Goal: Task Accomplishment & Management: Manage account settings

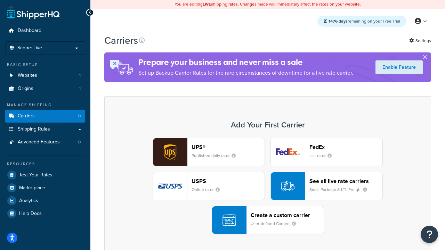
click at [268, 187] on div "UPS® Published daily rates FedEx List rates USPS Online rates See all live rate…" at bounding box center [268, 186] width 312 height 97
click at [346, 147] on header "FedEx" at bounding box center [345, 147] width 73 height 7
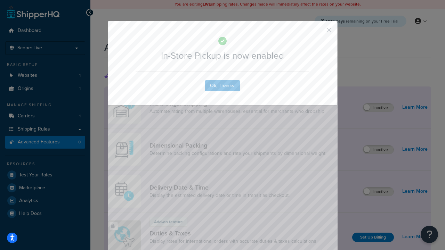
scroll to position [226, 0]
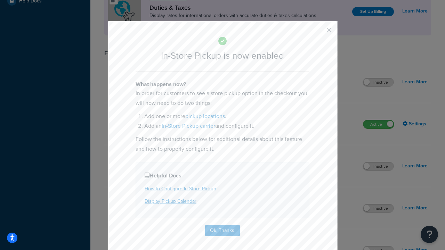
click at [318, 32] on button "button" at bounding box center [319, 33] width 2 height 2
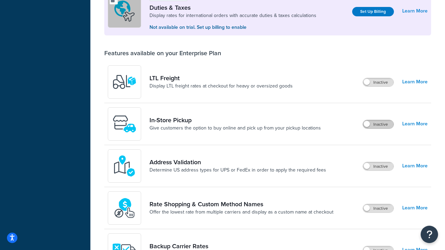
scroll to position [213, 0]
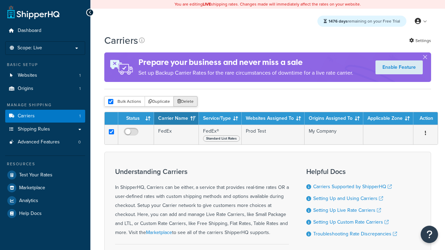
click at [185, 102] on button "Delete" at bounding box center [185, 101] width 24 height 10
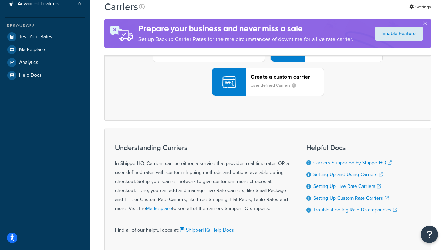
click at [268, 96] on div "UPS® Published daily rates FedEx List rates USPS Online rates See all live rate…" at bounding box center [268, 48] width 312 height 97
click at [268, 90] on div "Create a custom carrier User-defined Carriers" at bounding box center [287, 82] width 73 height 17
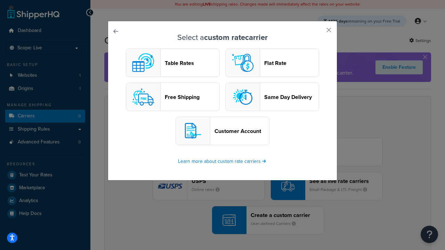
click at [173, 63] on header "Table Rates" at bounding box center [192, 63] width 55 height 7
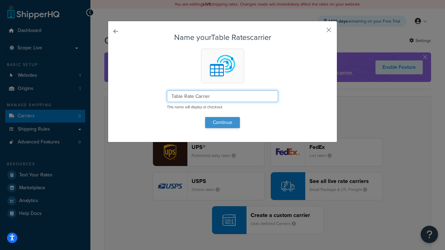
type input "Table Rate Carrier"
click at [222, 122] on button "Continue" at bounding box center [222, 122] width 35 height 11
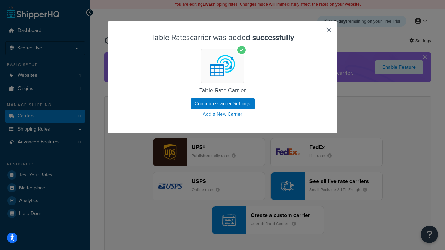
click at [318, 32] on button "button" at bounding box center [319, 33] width 2 height 2
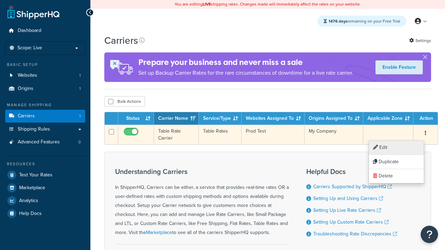
click at [396, 148] on link "Edit" at bounding box center [396, 148] width 55 height 14
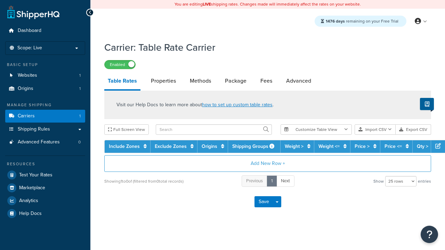
select select "25"
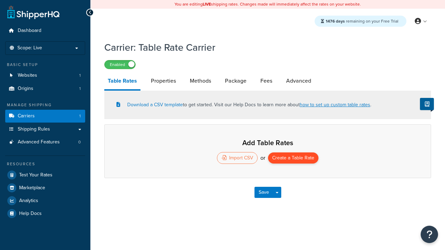
click at [293, 159] on button "Create a Table Rate" at bounding box center [293, 158] width 50 height 11
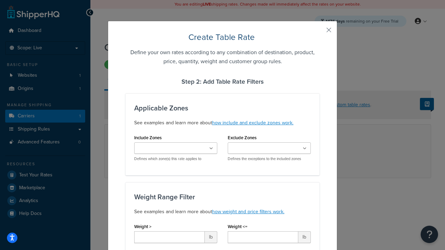
type input "10"
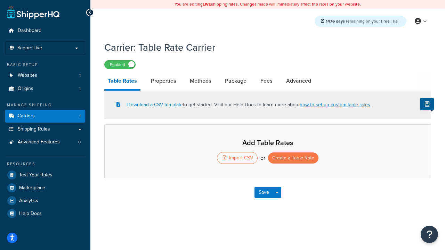
select select "25"
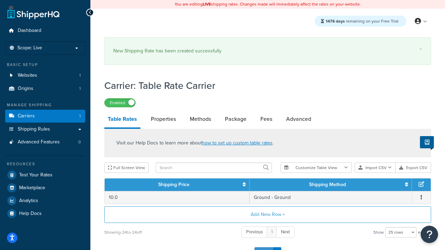
click at [263, 247] on button "Save" at bounding box center [263, 252] width 19 height 11
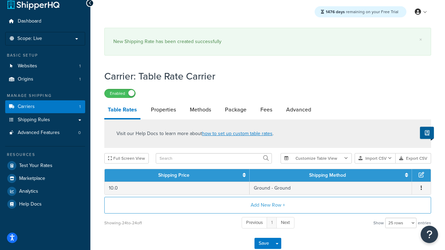
scroll to position [0, 0]
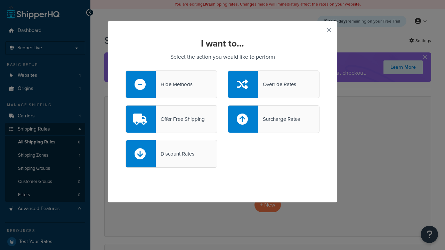
click at [273, 84] on div "Override Rates" at bounding box center [277, 85] width 38 height 10
click at [0, 0] on input "Override Rates" at bounding box center [0, 0] width 0 height 0
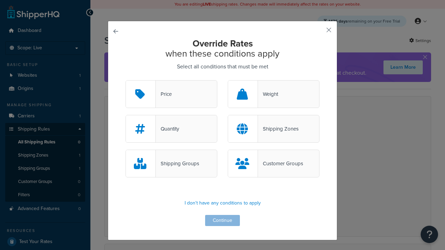
click at [171, 95] on div "Price" at bounding box center [164, 94] width 16 height 10
click at [0, 0] on input "Price" at bounding box center [0, 0] width 0 height 0
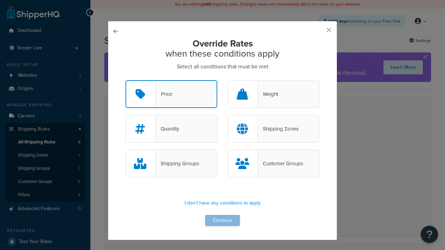
click at [222, 221] on button "Continue" at bounding box center [222, 220] width 35 height 11
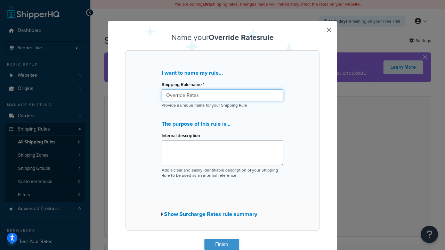
type input "Override Rates"
click at [221, 245] on button "Finish" at bounding box center [221, 244] width 35 height 11
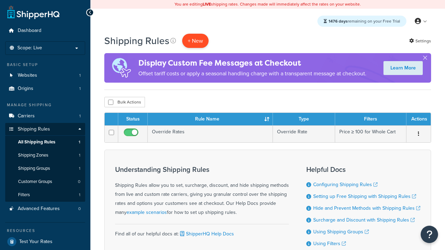
click at [194, 41] on p "+ New" at bounding box center [195, 41] width 26 height 14
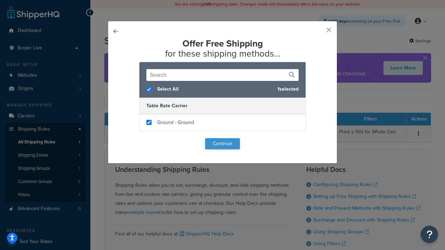
click at [222, 144] on button "Continue" at bounding box center [222, 143] width 35 height 11
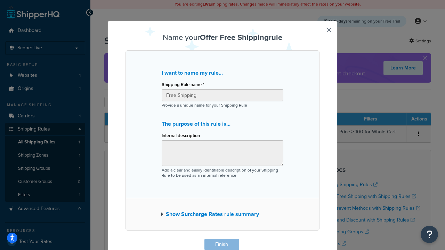
scroll to position [1, 0]
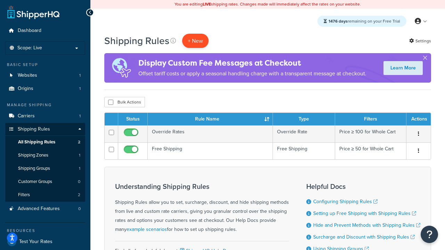
click at [194, 41] on p "+ New" at bounding box center [195, 41] width 26 height 14
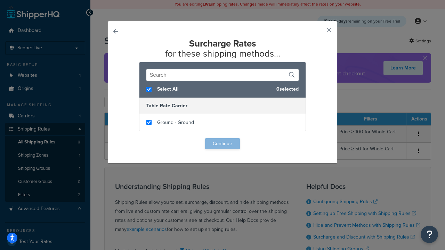
click at [149, 123] on input "checkbox" at bounding box center [148, 122] width 5 height 5
checkbox input "true"
click at [222, 144] on button "Continue" at bounding box center [222, 143] width 35 height 11
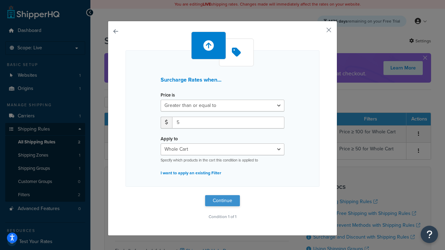
type input "5"
click at [222, 201] on button "Continue" at bounding box center [222, 200] width 35 height 11
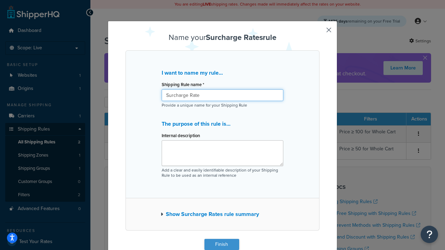
type input "Surcharge Rate"
click at [221, 245] on button "Finish" at bounding box center [221, 244] width 35 height 11
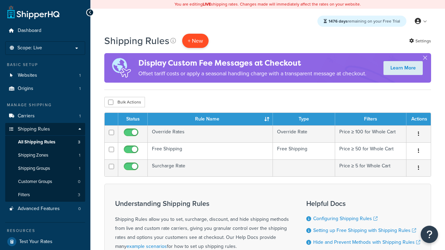
click at [194, 41] on p "+ New" at bounding box center [195, 41] width 26 height 14
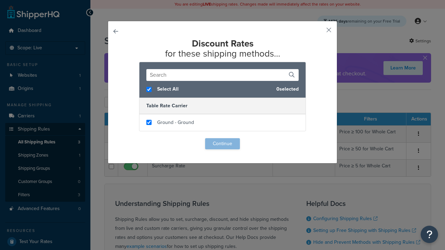
click at [149, 123] on input "checkbox" at bounding box center [148, 122] width 5 height 5
checkbox input "true"
click at [222, 144] on button "Continue" at bounding box center [222, 143] width 35 height 11
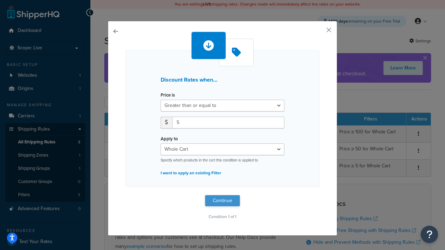
type input "5"
click at [222, 201] on button "Continue" at bounding box center [222, 200] width 35 height 11
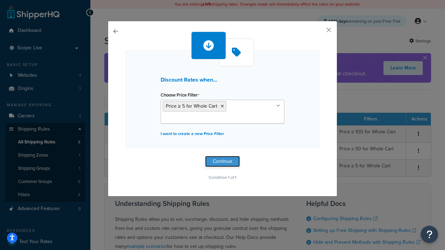
click at [222, 161] on button "Continue" at bounding box center [222, 161] width 35 height 11
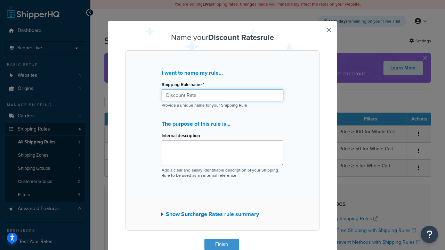
type input "Discount Rate"
click at [221, 245] on button "Finish" at bounding box center [221, 244] width 35 height 11
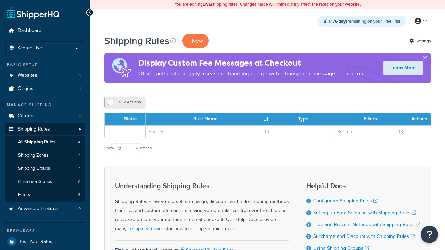
click at [124, 103] on button "Bulk Actions" at bounding box center [124, 102] width 41 height 10
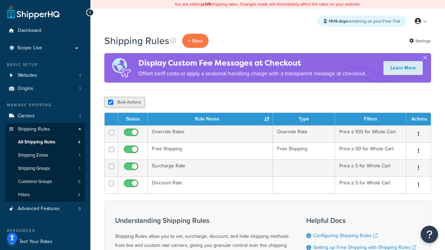
click at [124, 103] on button "Bulk Actions" at bounding box center [124, 102] width 41 height 10
checkbox input "true"
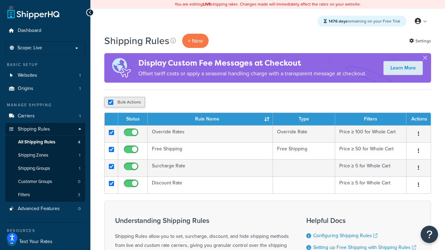
checkbox input "true"
click at [0, 0] on button "Delete" at bounding box center [0, 0] width 0 height 0
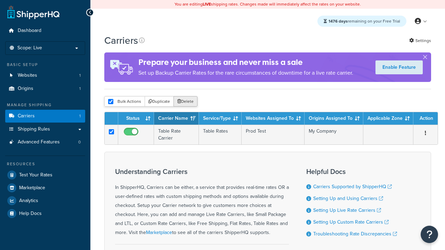
click at [185, 102] on button "Delete" at bounding box center [185, 101] width 24 height 10
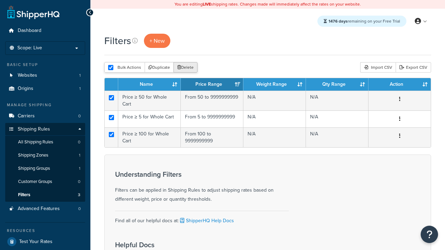
click at [185, 68] on button "Delete" at bounding box center [185, 67] width 24 height 10
